Goal: Complete application form: Complete application form

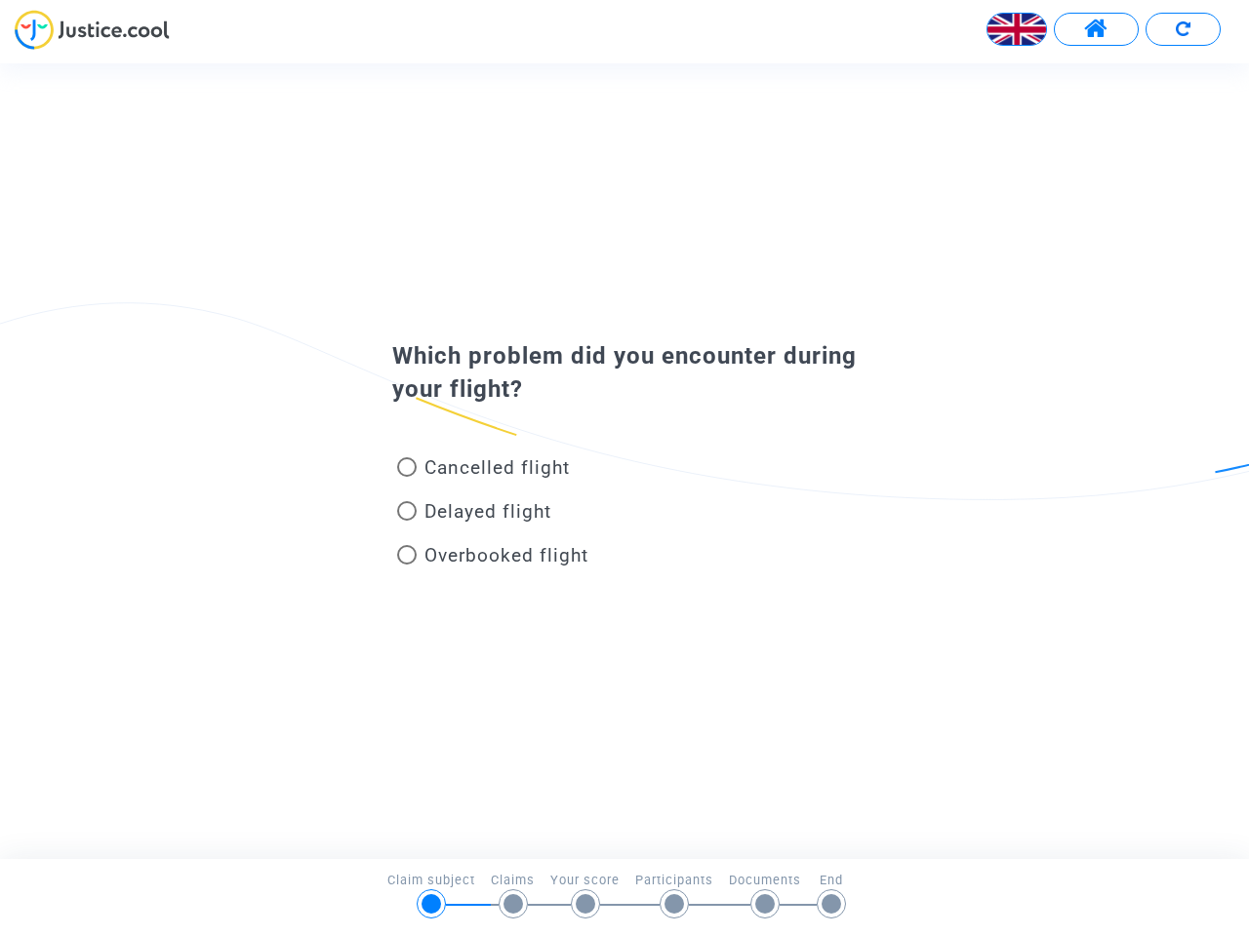
click at [1016, 29] on img at bounding box center [1016, 29] width 59 height 59
click at [1096, 29] on span at bounding box center [1096, 29] width 24 height 25
click at [1182, 29] on div at bounding box center [624, 37] width 1249 height 54
click at [624, 460] on div "Cancelled flight" at bounding box center [593, 472] width 430 height 44
click at [483, 471] on span "Cancelled flight" at bounding box center [496, 468] width 145 height 22
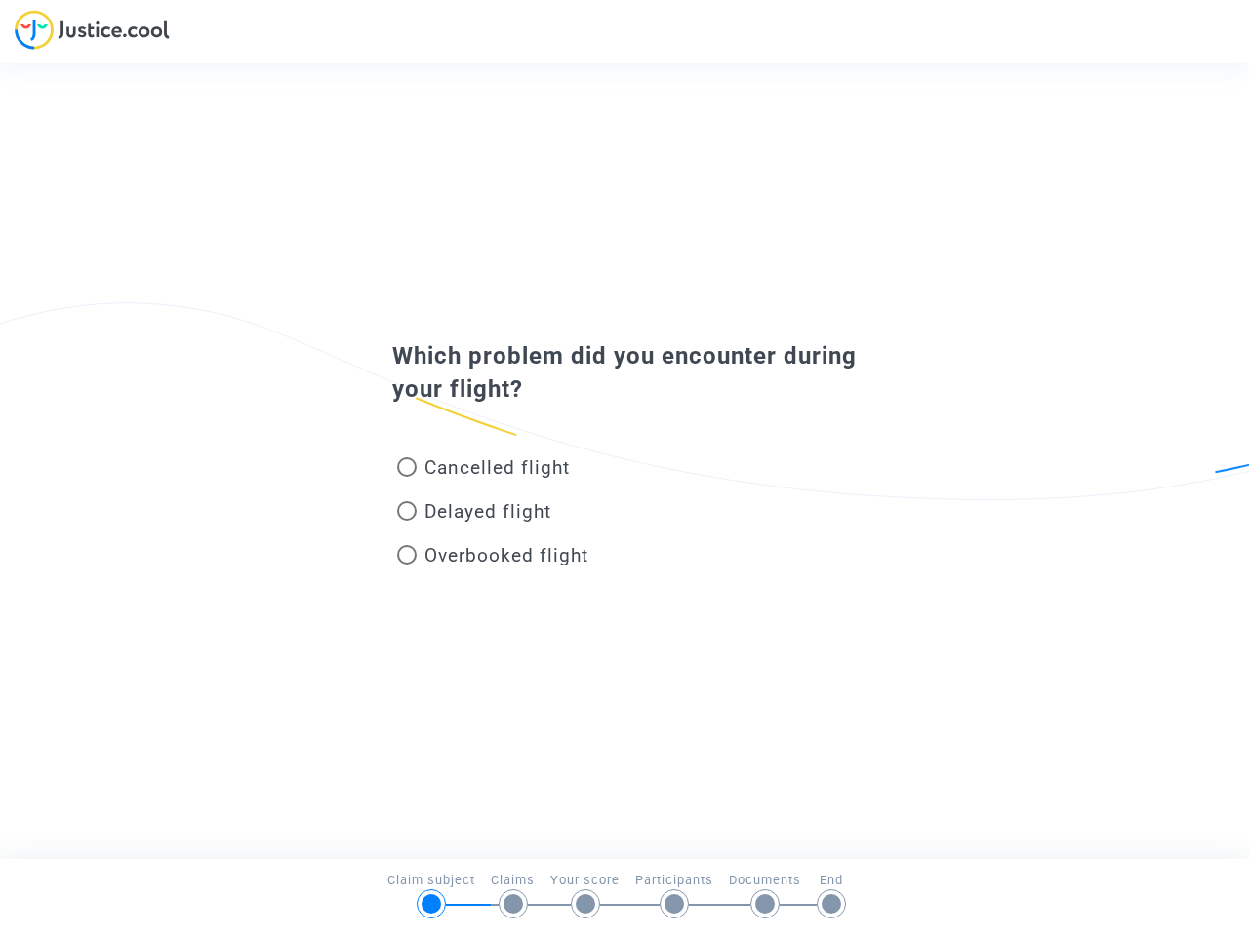
click at [407, 477] on input "Cancelled flight" at bounding box center [406, 477] width 1 height 1
radio input "true"
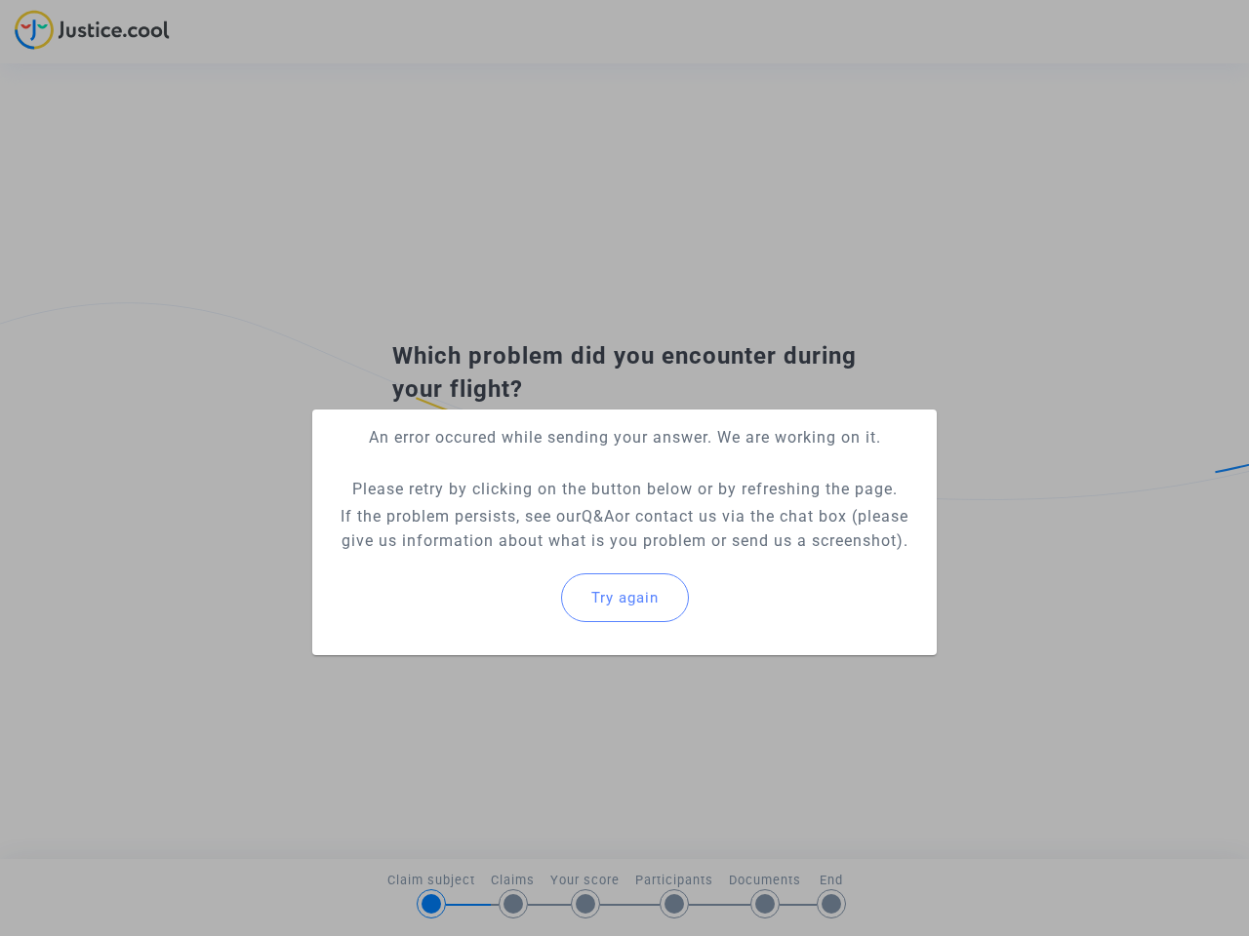
click at [483, 467] on div "An error occured while sending your answer. We are working on it. Please retry …" at bounding box center [624, 468] width 1249 height 936
click at [474, 515] on p "If the problem persists, see our Q&A or contact us via the chat box (please giv…" at bounding box center [624, 528] width 593 height 49
click at [474, 511] on p "If the problem persists, see our Q&A or contact us via the chat box (please giv…" at bounding box center [624, 528] width 593 height 49
click at [493, 559] on div "Try again" at bounding box center [624, 598] width 593 height 84
click at [493, 555] on mat-card "An error occured while sending your answer. We are working on it. Please retry …" at bounding box center [624, 533] width 624 height 246
